Goal: Information Seeking & Learning: Check status

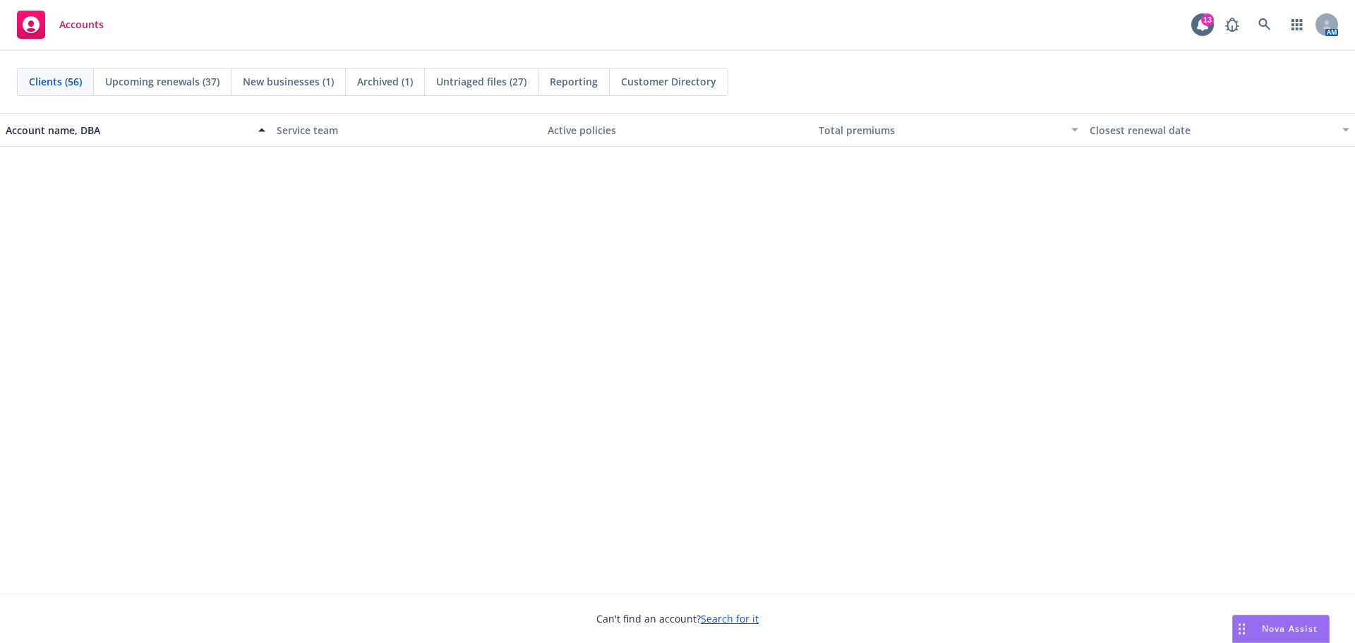
scroll to position [1999, 0]
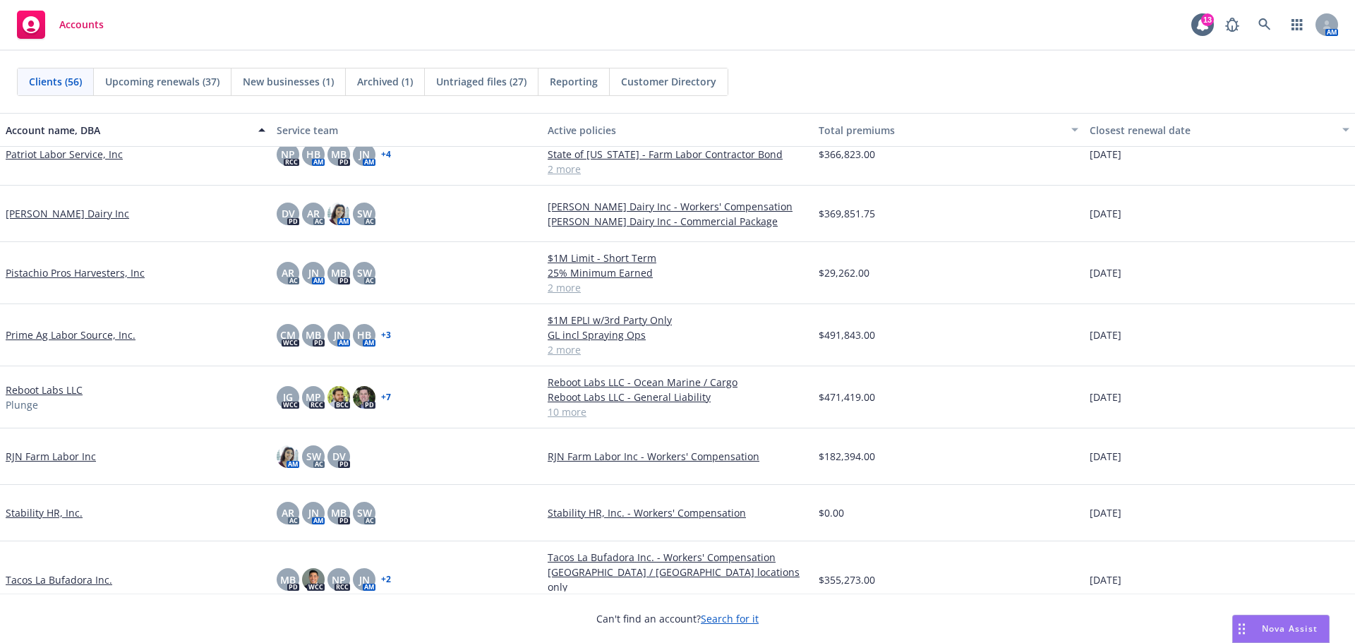
click at [59, 397] on link "Reboot Labs LLC" at bounding box center [44, 389] width 77 height 15
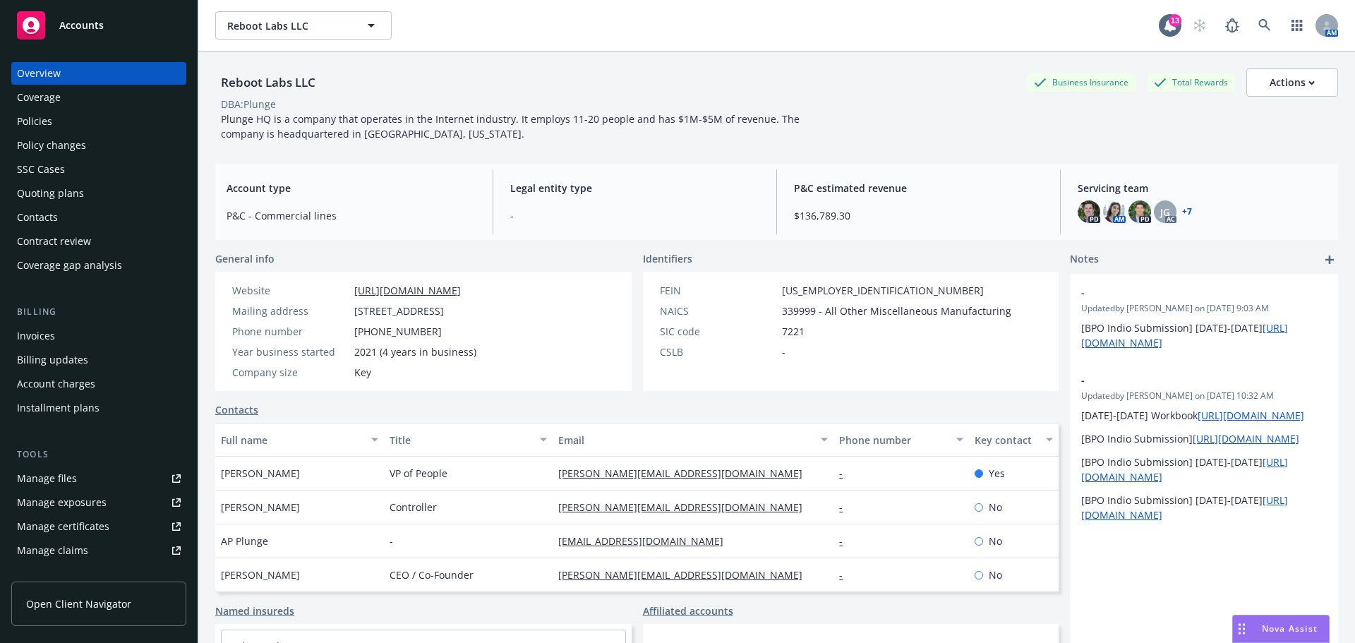
click at [119, 205] on div "Quoting plans" at bounding box center [99, 193] width 164 height 23
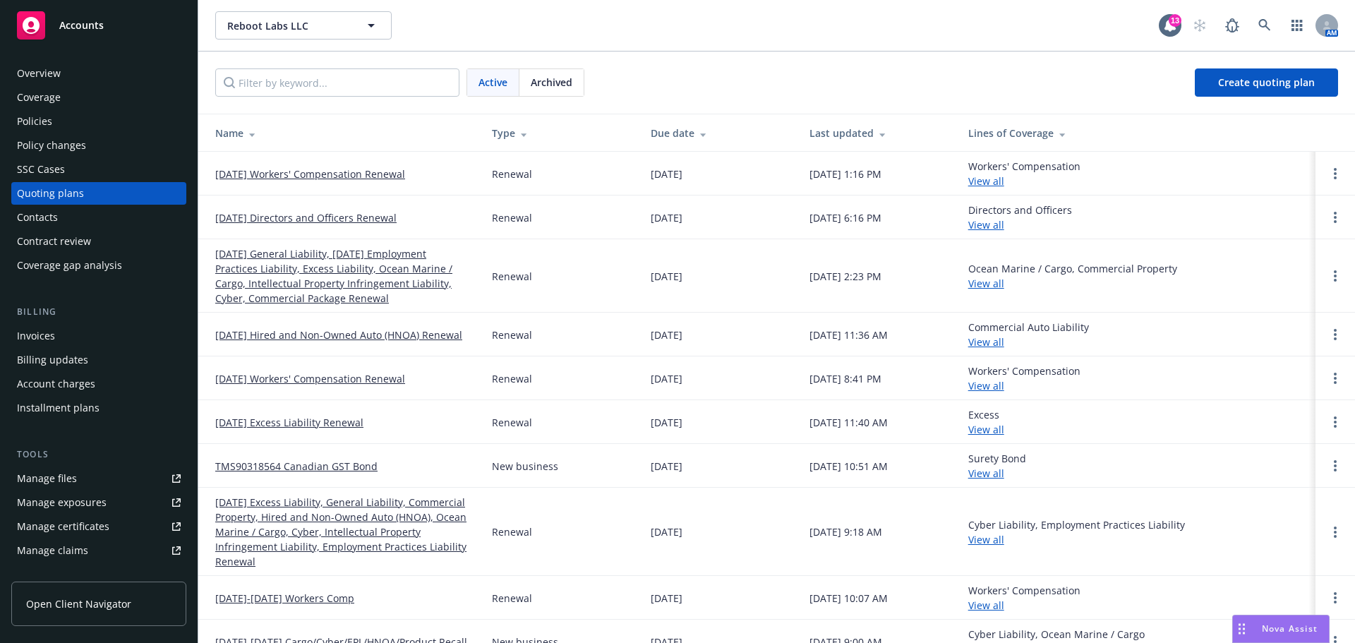
click at [351, 181] on link "[DATE] Workers' Compensation Renewal" at bounding box center [310, 174] width 190 height 15
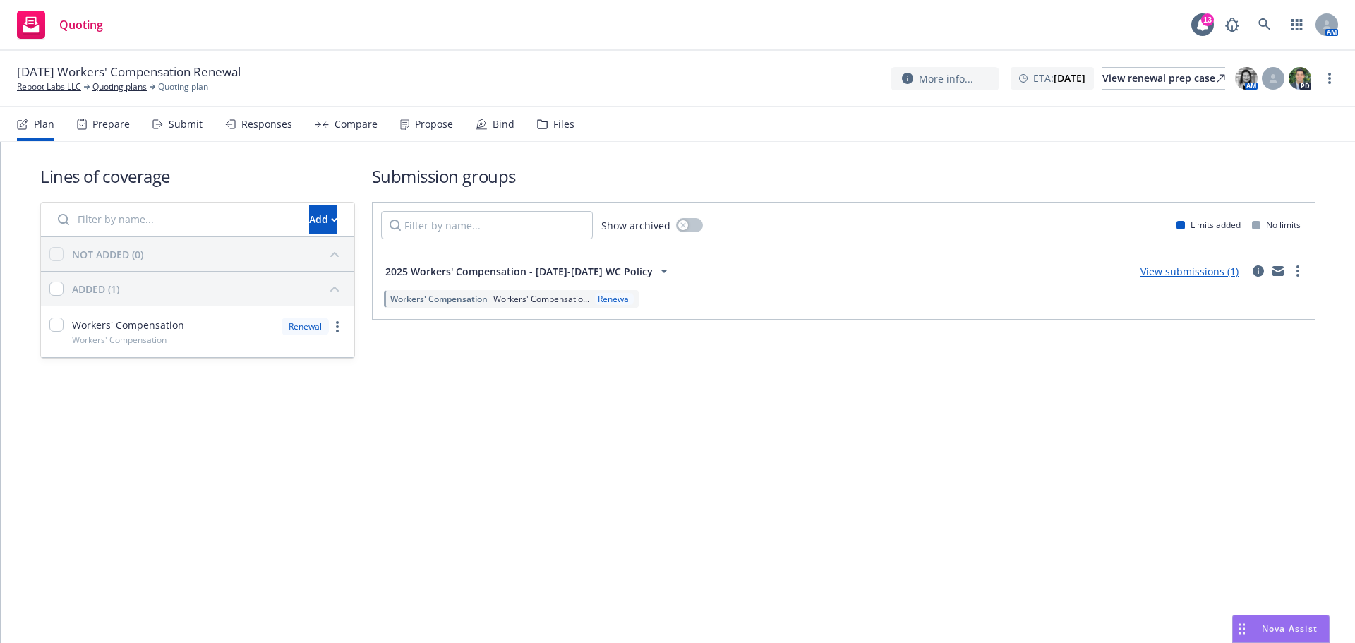
click at [574, 141] on div "Files" at bounding box center [555, 124] width 37 height 34
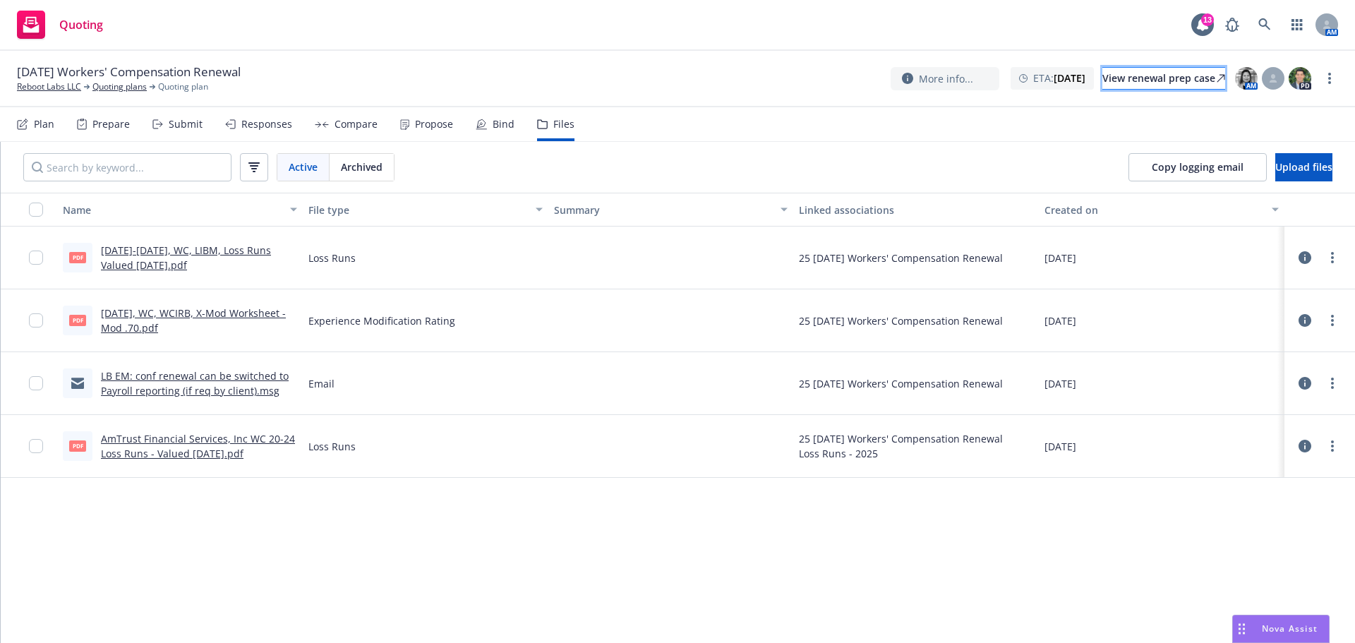
click at [1108, 80] on div "View renewal prep case" at bounding box center [1163, 78] width 123 height 21
